Goal: Check status: Check status

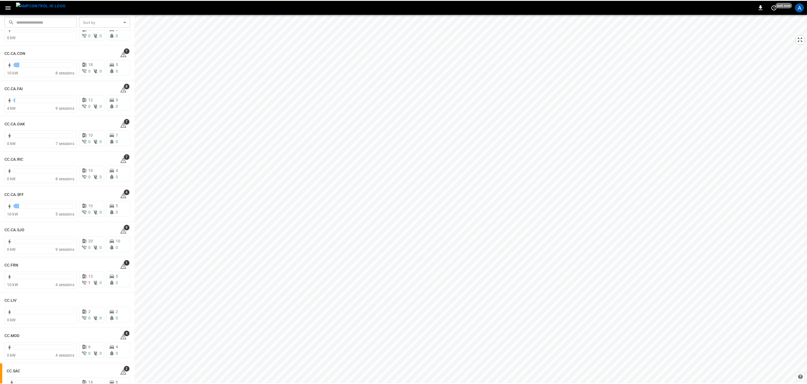
scroll to position [127, 0]
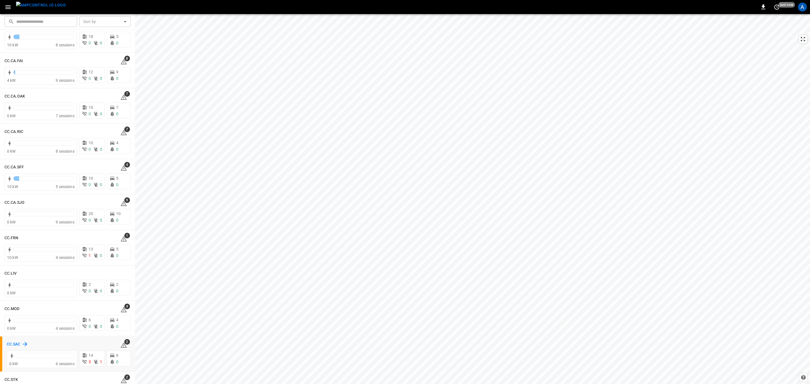
click at [16, 345] on h6 "CC.SAC" at bounding box center [14, 344] width 14 height 6
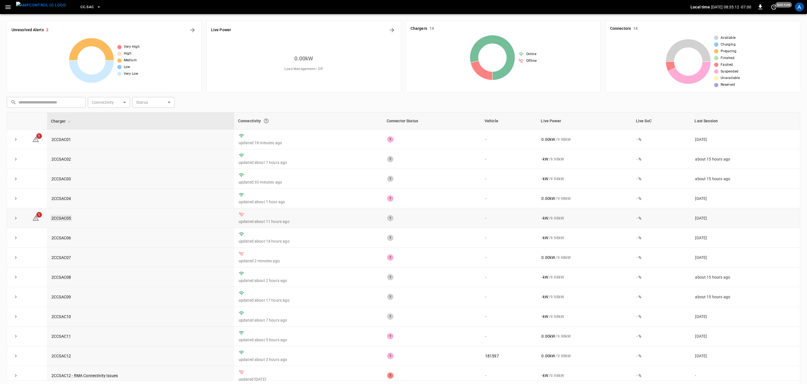
click at [66, 220] on link "2CCSAC05" at bounding box center [61, 218] width 22 height 7
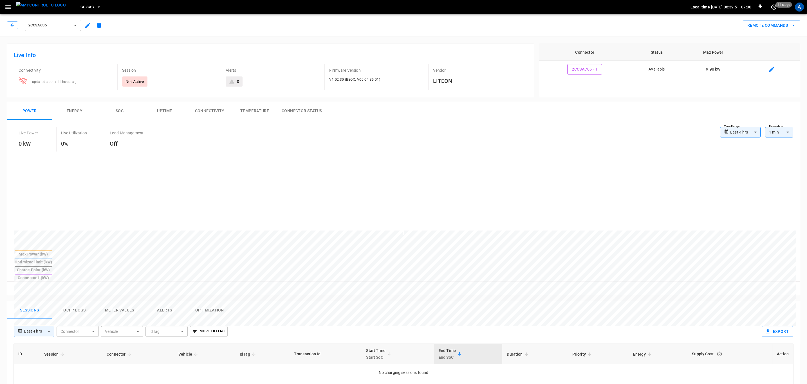
click at [355, 115] on div "Power Energy SOC Uptime Connectivity Temperature Connector Status" at bounding box center [403, 111] width 793 height 18
drag, startPoint x: 84, startPoint y: 83, endPoint x: 11, endPoint y: 75, distance: 72.8
click at [11, 75] on div "Connectivity updated about 11 hours ago" at bounding box center [60, 75] width 103 height 31
click at [97, 66] on div "Connectivity updated about 11 hours ago" at bounding box center [63, 77] width 99 height 26
click at [83, 3] on button "CC.SAC" at bounding box center [90, 7] width 25 height 11
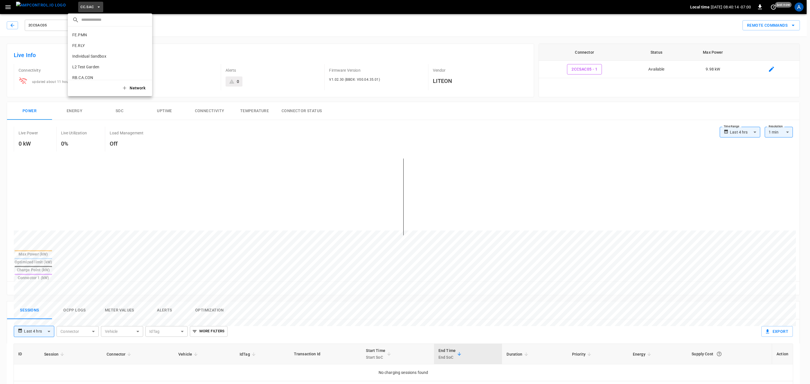
scroll to position [148, 0]
click at [185, 49] on div at bounding box center [405, 192] width 810 height 384
click at [80, 4] on span "CC.SAC" at bounding box center [86, 7] width 13 height 6
click at [94, 39] on li "RB.CA.FRN fd04 ..." at bounding box center [110, 39] width 84 height 11
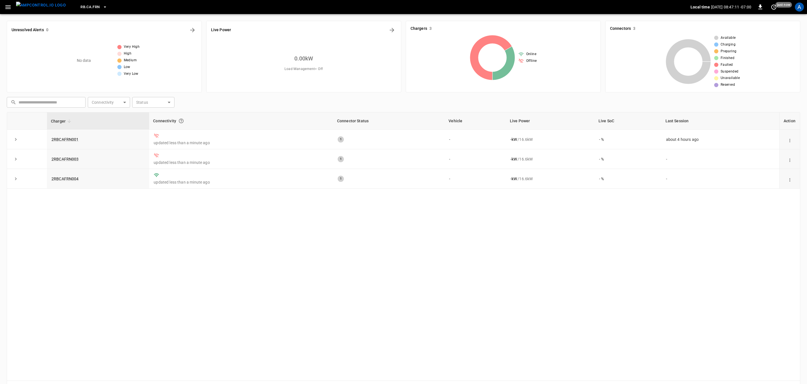
click at [84, 3] on button "RB.CA.FRN" at bounding box center [93, 7] width 31 height 11
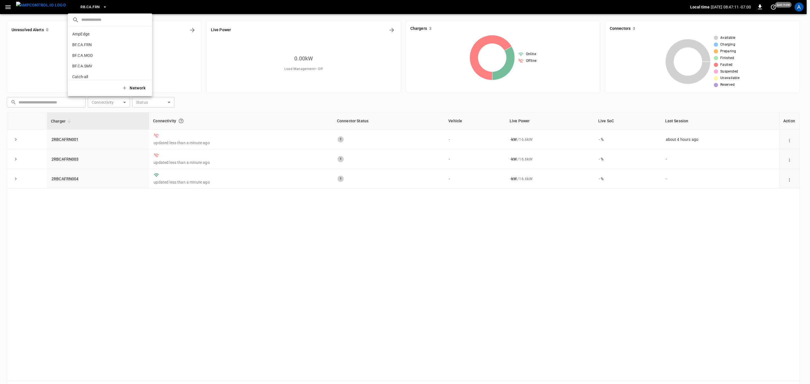
scroll to position [298, 0]
click at [84, 48] on p "RB.CA.GRD" at bounding box center [82, 46] width 21 height 6
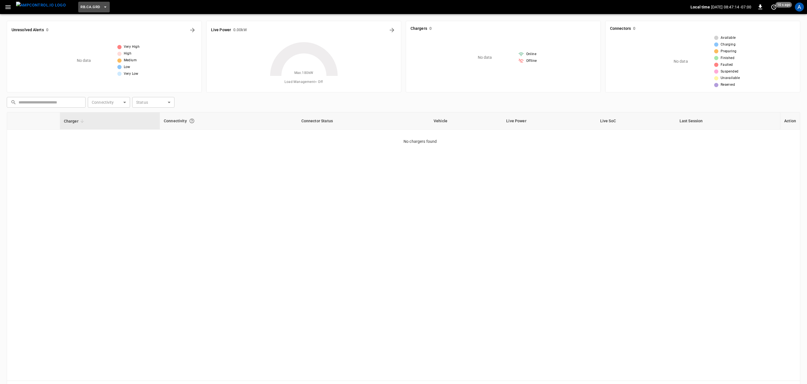
click at [93, 10] on button "RB.CA.GRD" at bounding box center [93, 7] width 31 height 11
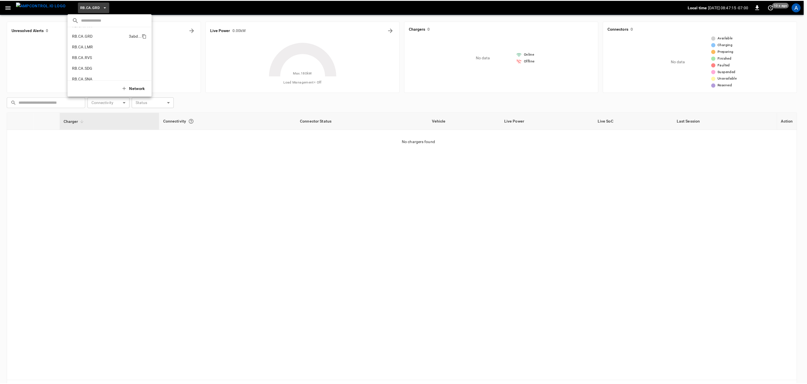
scroll to position [266, 0]
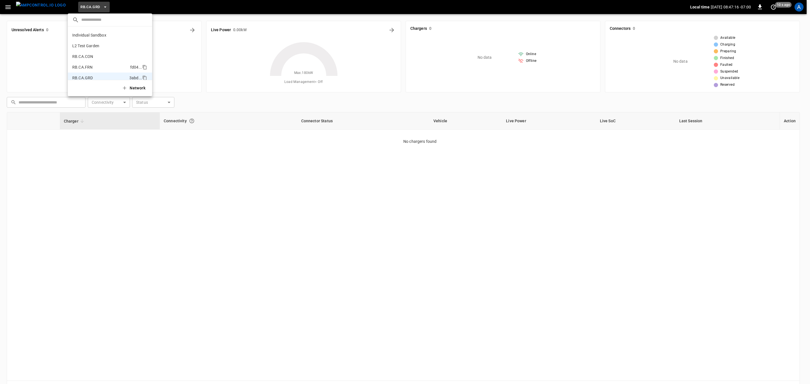
click at [100, 62] on li "RB.CA.FRN fd04 ..." at bounding box center [110, 67] width 84 height 11
